Goal: Task Accomplishment & Management: Manage account settings

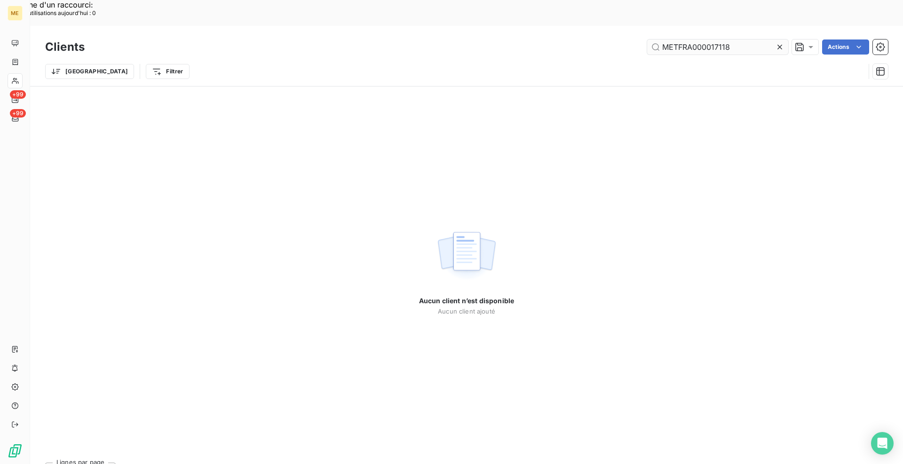
click at [710, 39] on input "METFRA000017118" at bounding box center [717, 46] width 141 height 15
type input "METFRA000021120"
click at [777, 45] on icon at bounding box center [779, 47] width 5 height 5
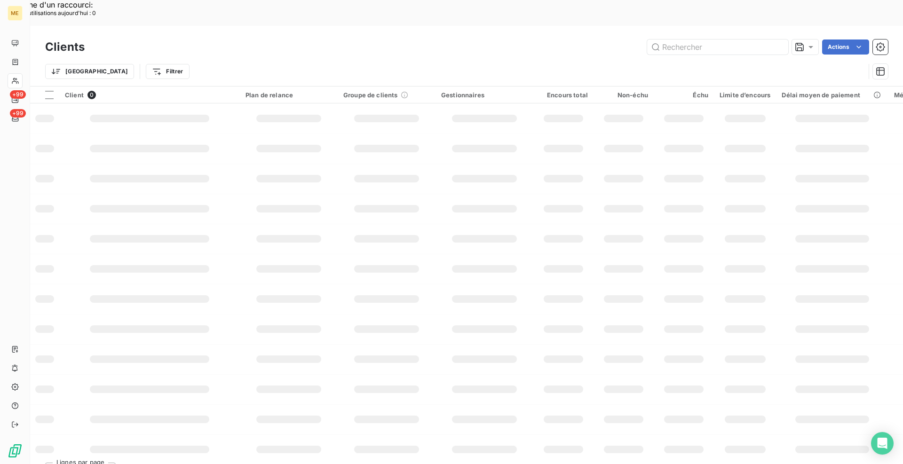
click at [542, 39] on div "Actions" at bounding box center [492, 46] width 792 height 15
click at [539, 39] on div "Actions" at bounding box center [492, 46] width 792 height 15
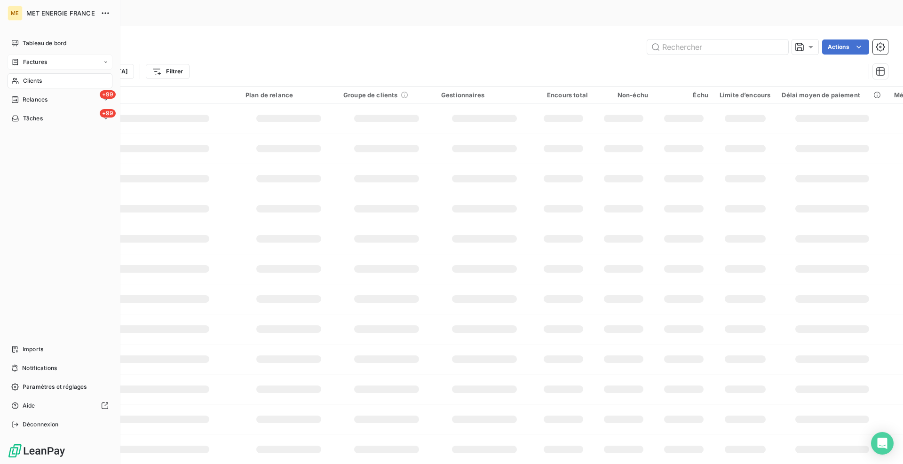
click at [22, 61] on div "Factures" at bounding box center [29, 62] width 36 height 8
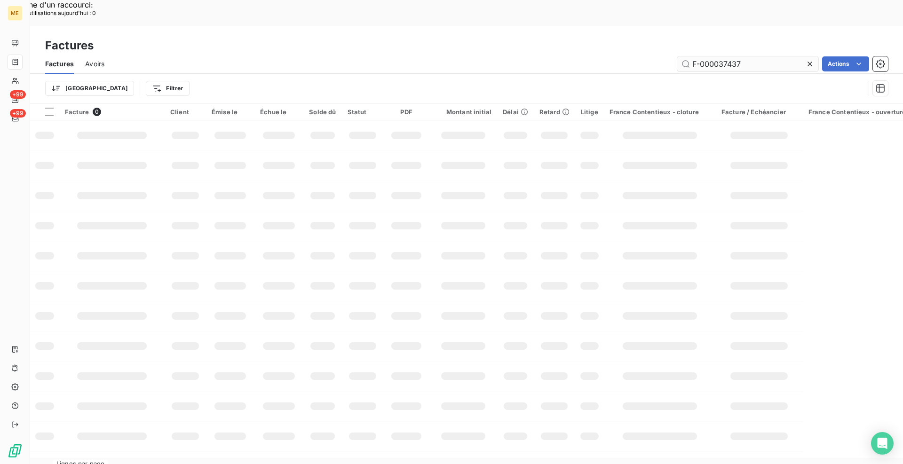
click at [731, 56] on input "F-000037437" at bounding box center [747, 63] width 141 height 15
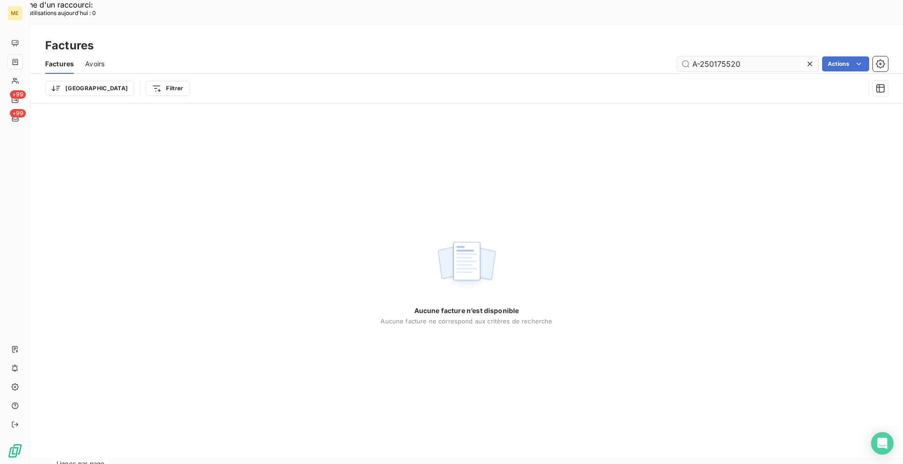
click at [694, 56] on input "A-250175520" at bounding box center [747, 63] width 141 height 15
type input "F-250175520"
drag, startPoint x: 808, startPoint y: 39, endPoint x: 716, endPoint y: 40, distance: 91.7
click at [808, 59] on icon at bounding box center [809, 63] width 9 height 9
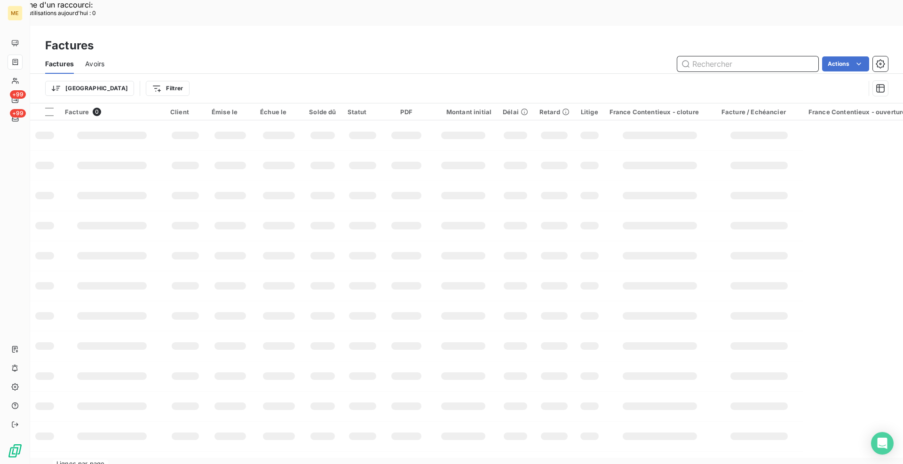
click at [708, 56] on input "text" at bounding box center [747, 63] width 141 height 15
paste input "F-250175521"
type input "F-250175521"
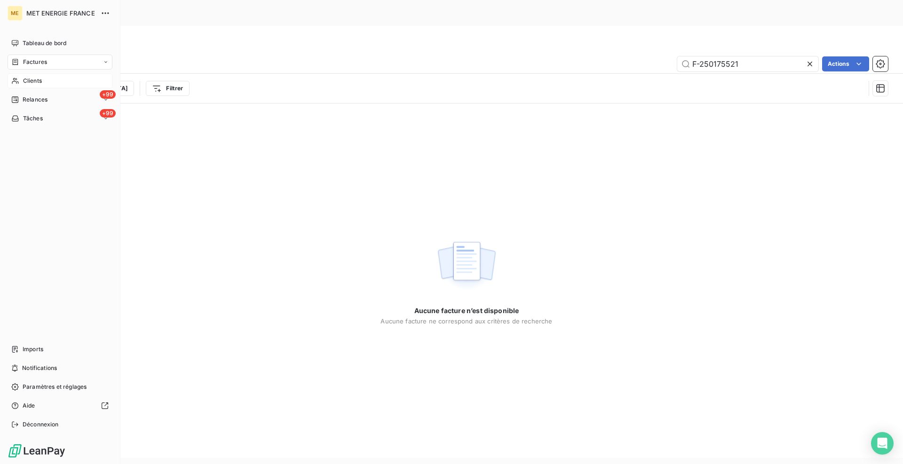
click at [25, 76] on div "Clients" at bounding box center [60, 80] width 105 height 15
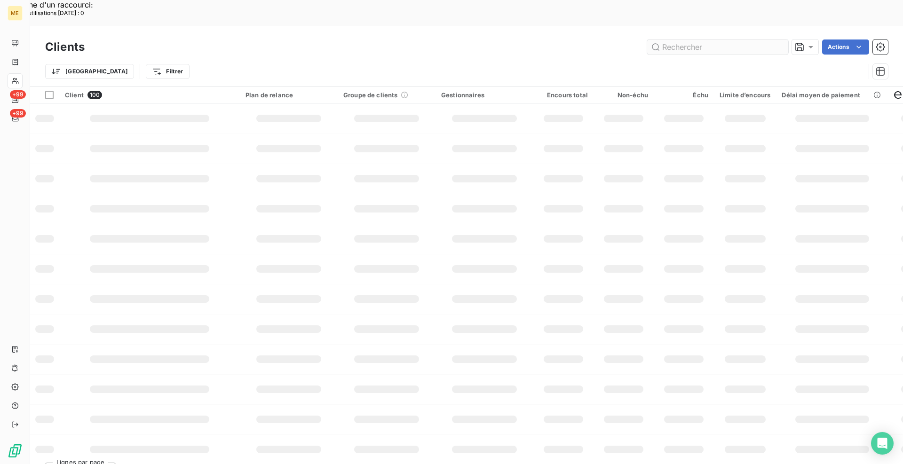
click at [700, 39] on input "text" at bounding box center [717, 46] width 141 height 15
click at [699, 39] on input "text" at bounding box center [717, 46] width 141 height 15
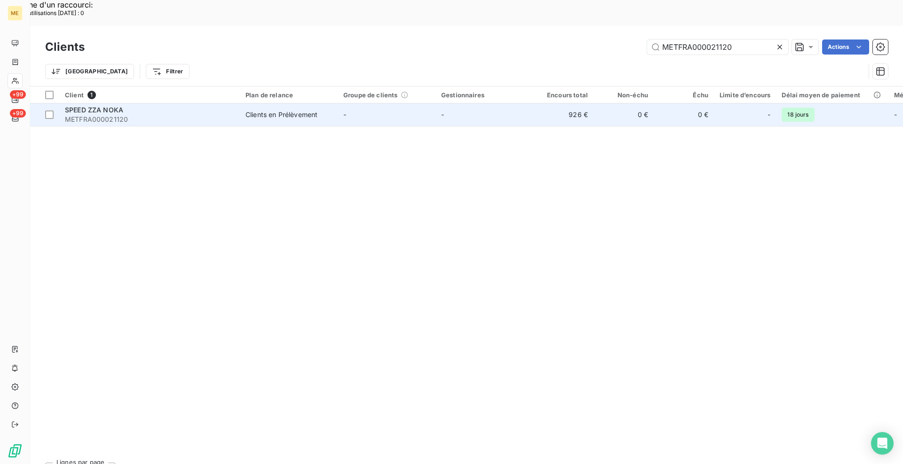
type input "METFRA000021120"
click at [238, 103] on td "SPEED ZZA NOKA METFRA000021120" at bounding box center [149, 114] width 181 height 23
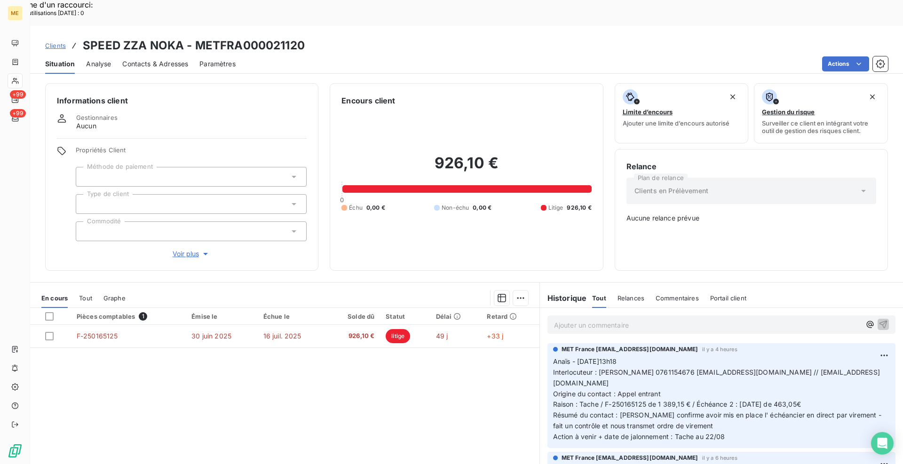
click at [667, 319] on p "Ajouter un commentaire ﻿" at bounding box center [707, 325] width 307 height 12
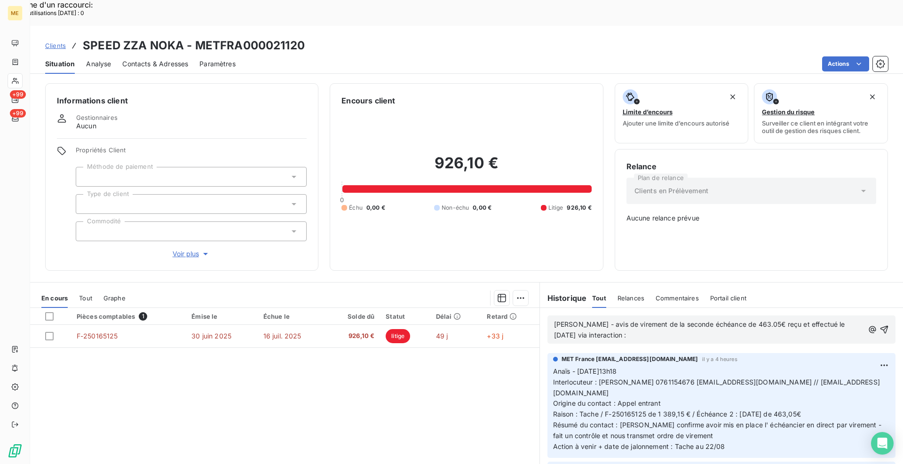
click at [615, 319] on p "[PERSON_NAME] - avis de virement de la seconde échéance de 463.05€ reçu et effe…" at bounding box center [709, 330] width 310 height 22
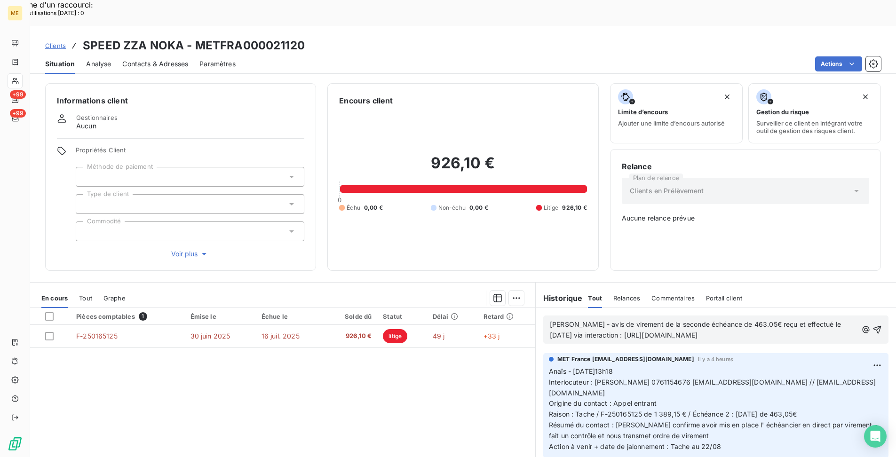
click at [760, 320] on span "[PERSON_NAME] - avis de virement de la seconde échéance de 463.05€ reçu et effe…" at bounding box center [696, 329] width 293 height 19
click at [839, 320] on span "[PERSON_NAME] - avis de virement de la seconde échéance de 463.05€ reçu le [DAT…" at bounding box center [694, 329] width 289 height 19
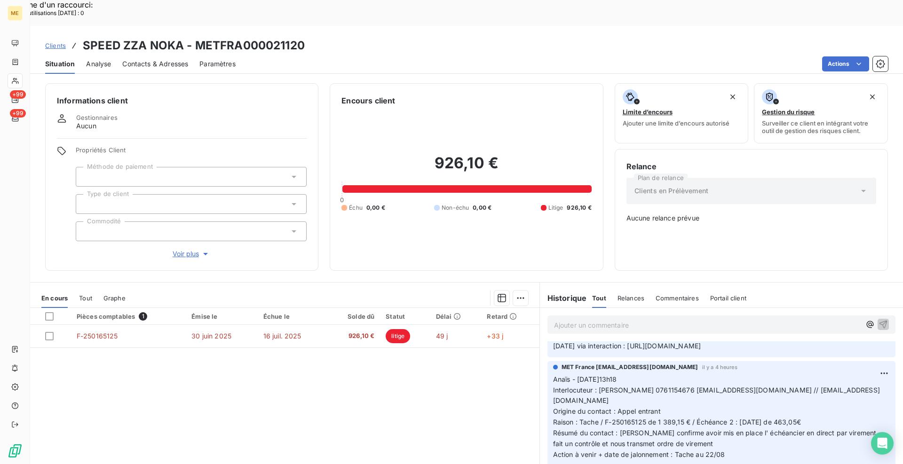
scroll to position [81, 0]
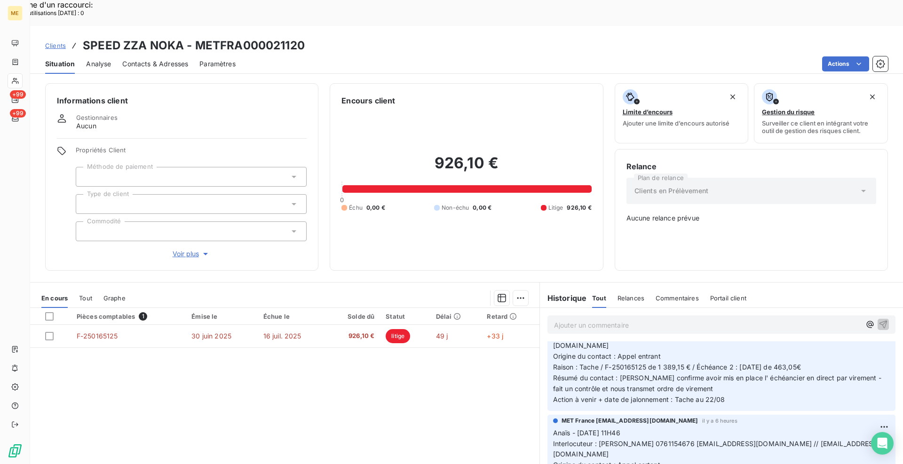
click at [201, 249] on icon "button" at bounding box center [205, 253] width 9 height 9
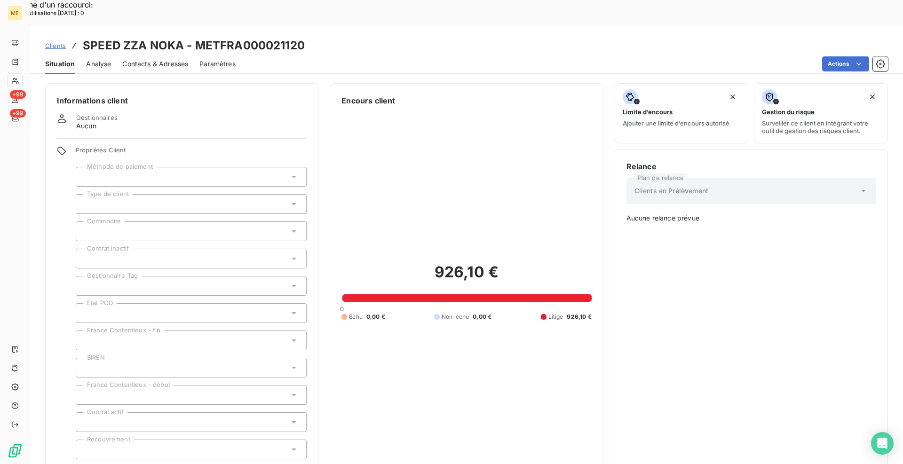
scroll to position [47, 0]
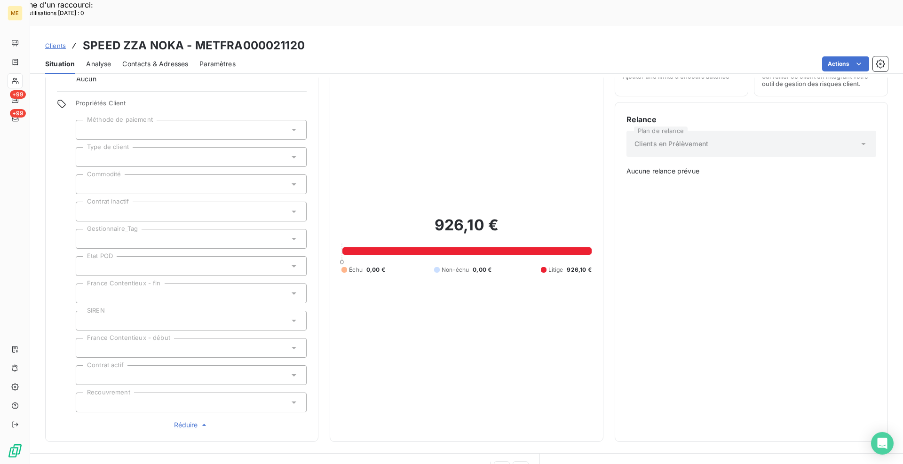
click at [196, 420] on span "Réduire" at bounding box center [191, 424] width 35 height 9
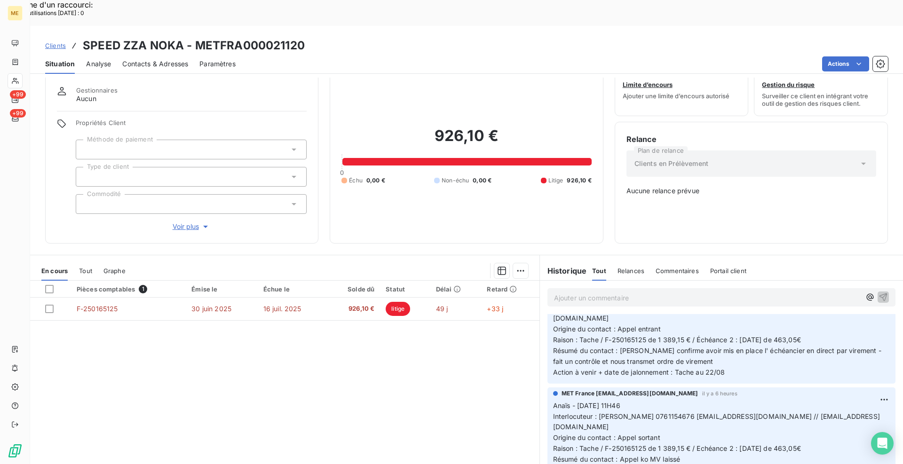
scroll to position [26, 0]
click at [57, 42] on span "Clients" at bounding box center [55, 46] width 21 height 8
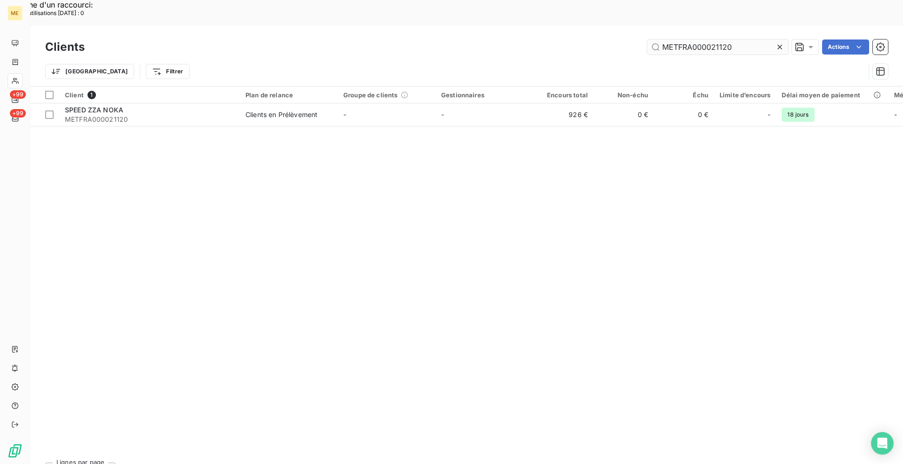
click at [717, 39] on input "METFRA000021120" at bounding box center [717, 46] width 141 height 15
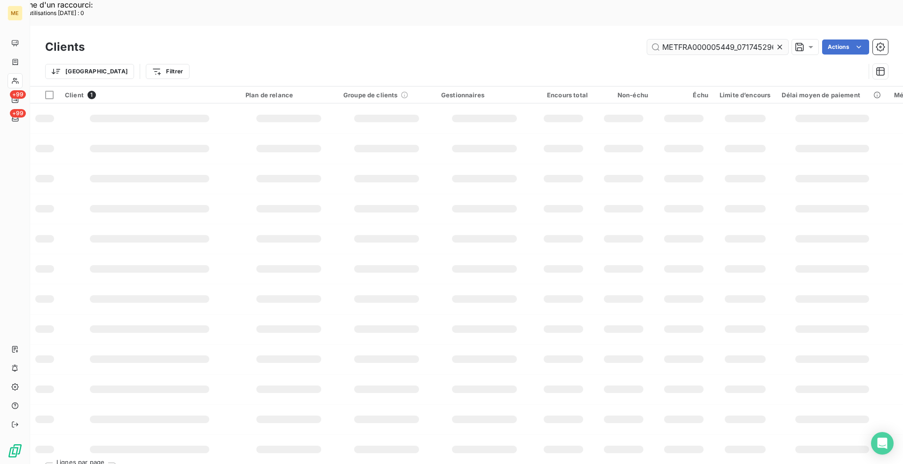
scroll to position [0, 27]
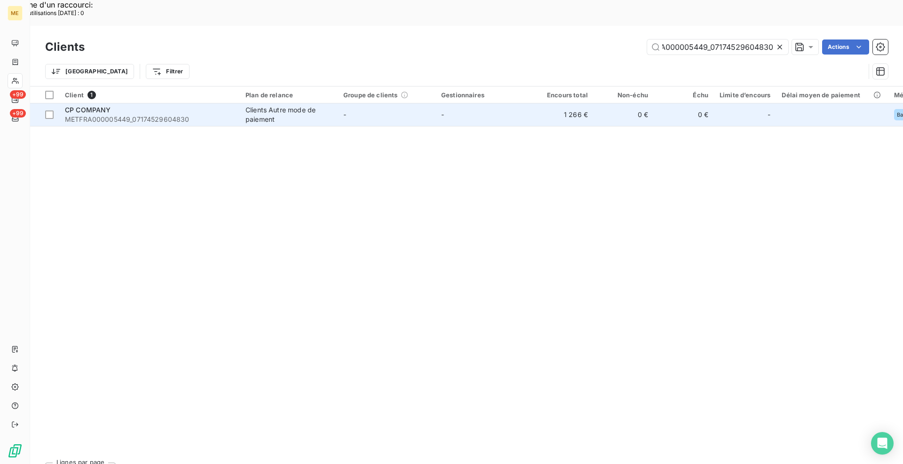
type input "METFRA000005449_07174529604830"
click at [215, 115] on span "METFRA000005449_07174529604830" at bounding box center [149, 119] width 169 height 9
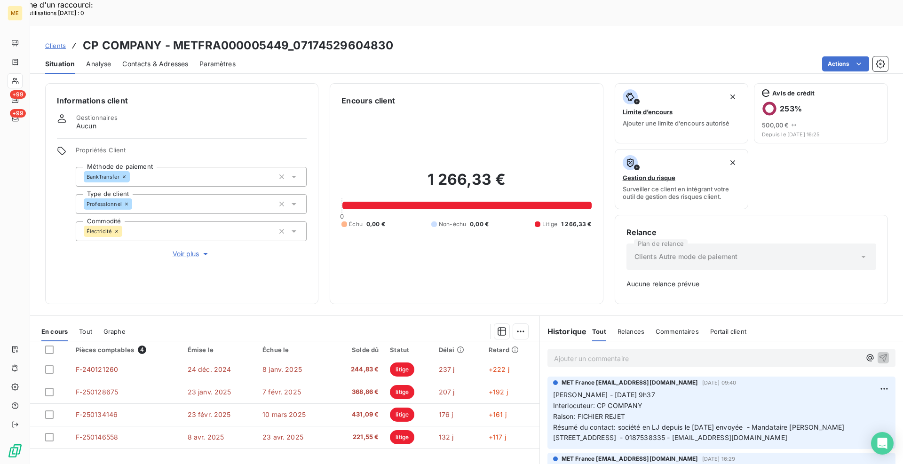
click at [320, 99] on div "Informations client Gestionnaires Aucun Propriétés Client Méthode de paiement B…" at bounding box center [466, 193] width 873 height 221
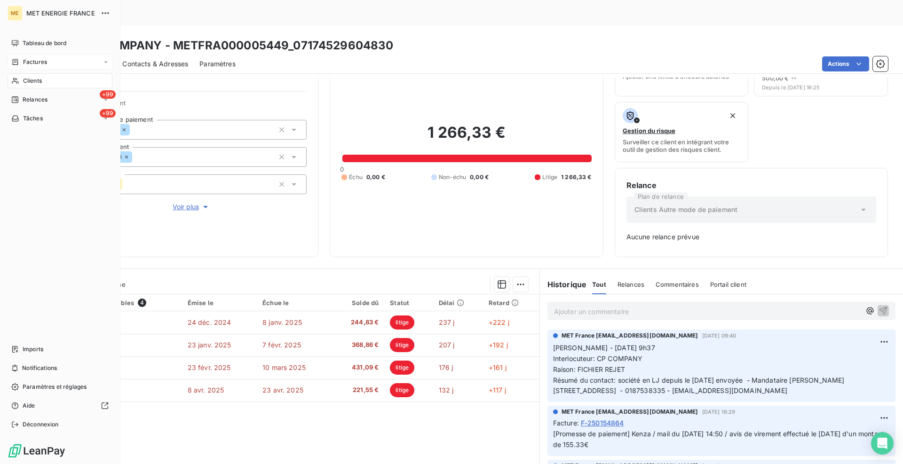
click at [27, 64] on span "Factures" at bounding box center [35, 62] width 24 height 8
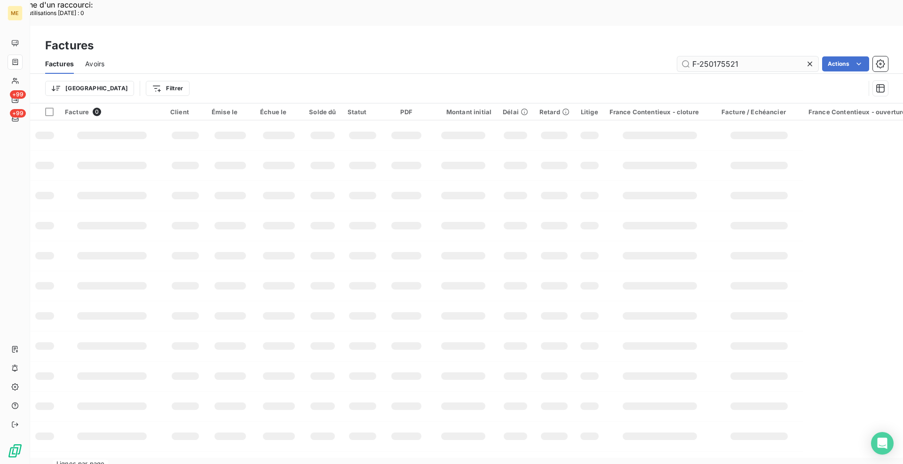
click at [728, 56] on input "F-250175521" at bounding box center [747, 63] width 141 height 15
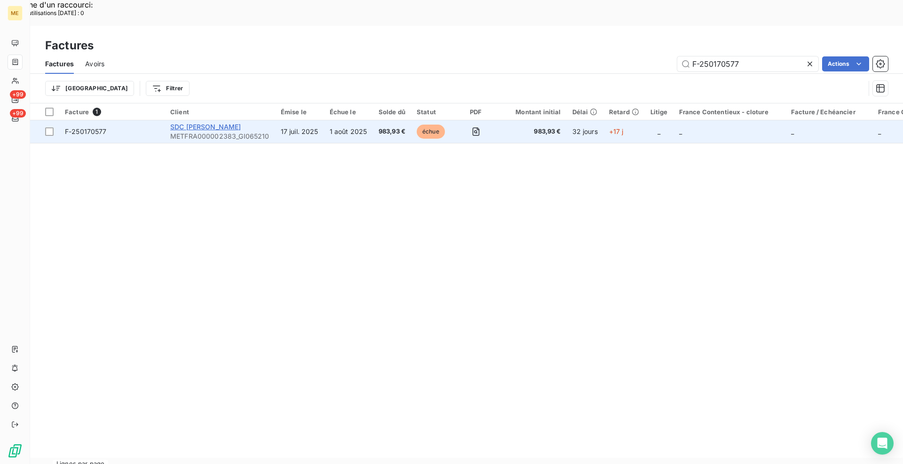
type input "F-250170577"
click at [174, 123] on span "SDC [PERSON_NAME]" at bounding box center [205, 127] width 71 height 8
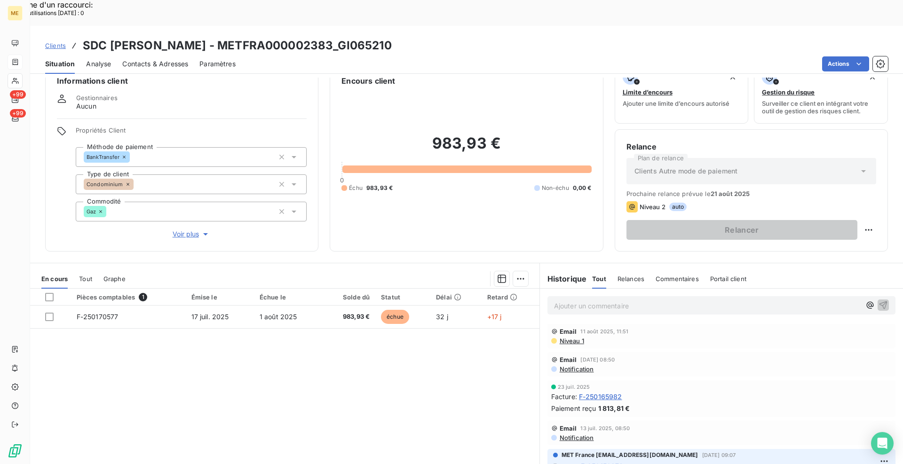
scroll to position [28, 0]
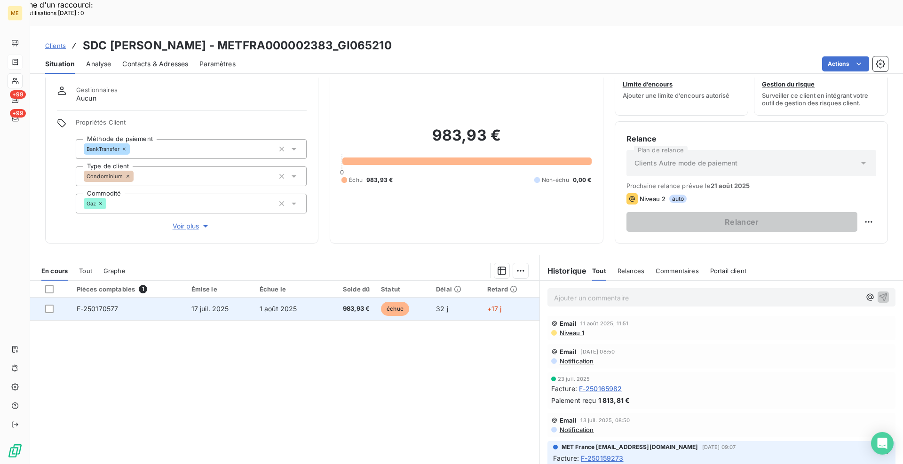
drag, startPoint x: 47, startPoint y: 285, endPoint x: 53, endPoint y: 287, distance: 5.9
click at [47, 305] on div at bounding box center [49, 309] width 8 height 8
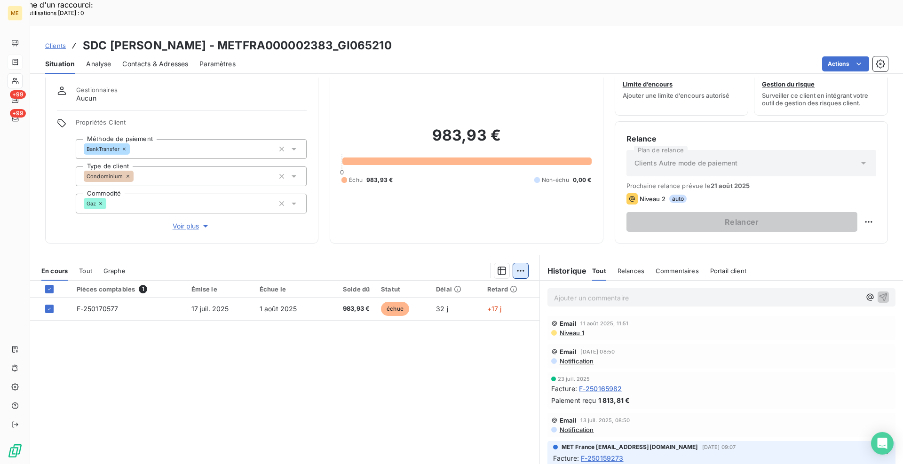
click at [470, 279] on div "Ajouter une promesse de paiement (1 facture)" at bounding box center [436, 282] width 166 height 15
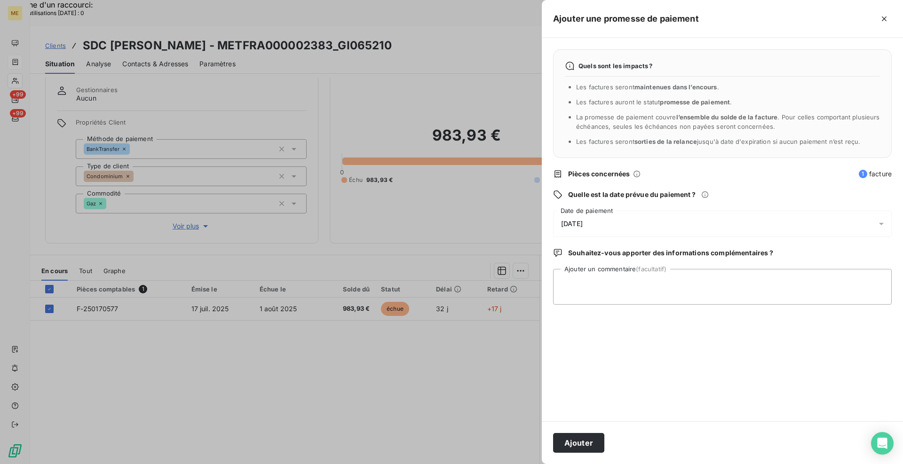
click at [582, 226] on span "[DATE]" at bounding box center [572, 224] width 22 height 8
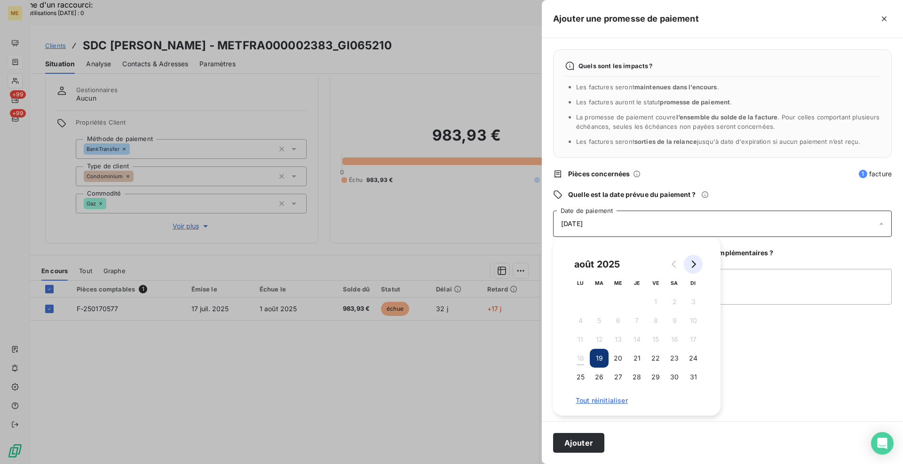
click at [695, 266] on icon "Go to next month" at bounding box center [693, 264] width 8 height 8
click at [603, 295] on button "2" at bounding box center [599, 301] width 19 height 19
click at [739, 283] on textarea "Ajouter un commentaire (facultatif)" at bounding box center [722, 287] width 338 height 36
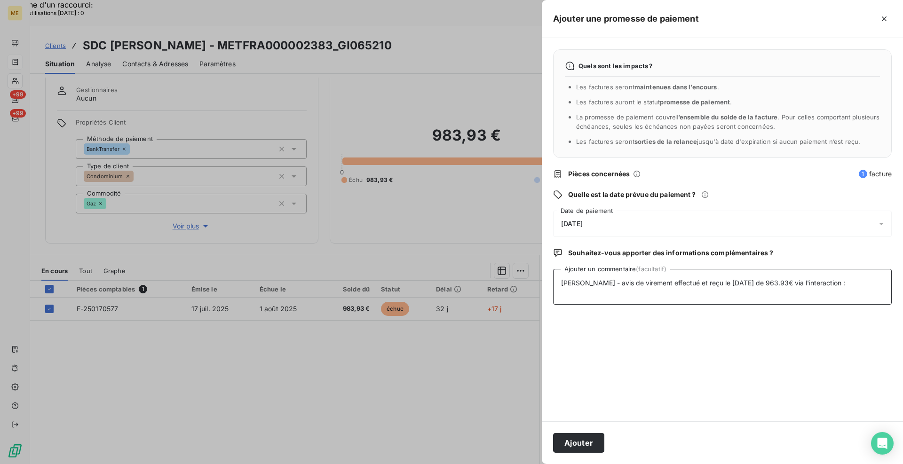
click at [841, 284] on textarea "[PERSON_NAME] - avis de virement effectué et reçu le [DATE] de 963.93€ via l'in…" at bounding box center [722, 287] width 338 height 36
paste textarea "[URL][DOMAIN_NAME]"
type textarea "Cindy - avis de virement effectué et reçu le [DATE] de 963.93€ via l'interactio…"
click at [596, 438] on button "Ajouter" at bounding box center [578, 443] width 51 height 20
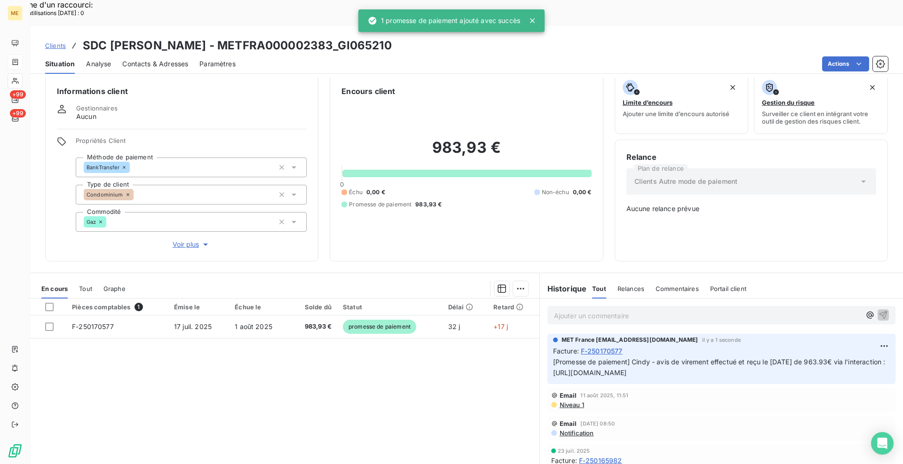
scroll to position [0, 0]
